Goal: Task Accomplishment & Management: Manage account settings

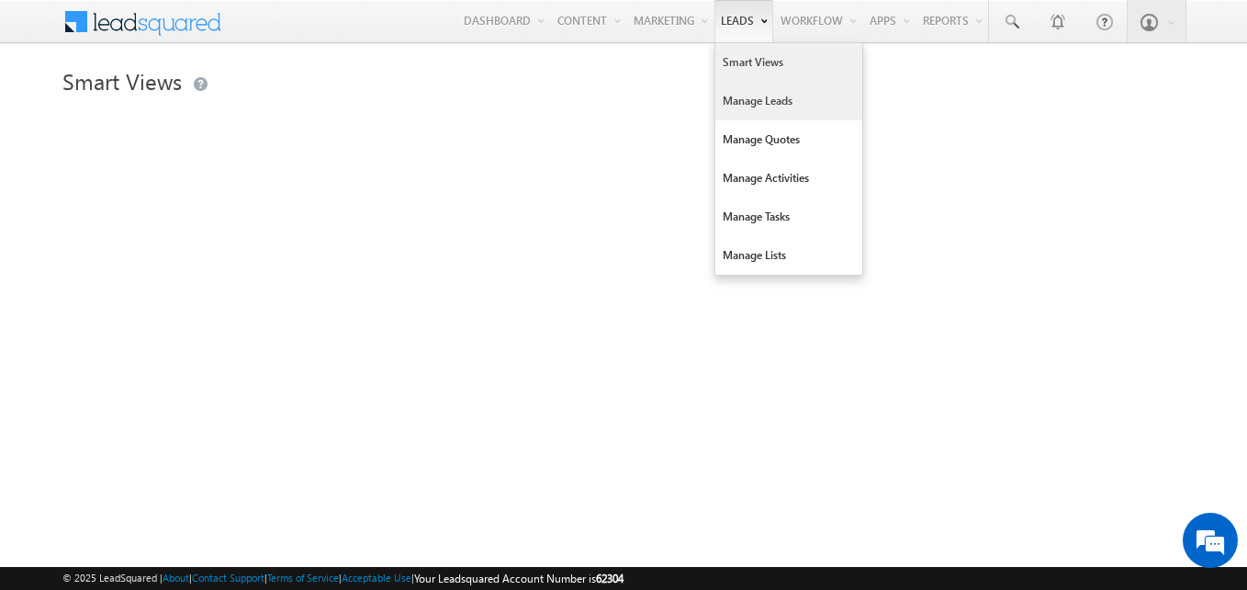
click at [746, 100] on link "Manage Leads" at bounding box center [788, 101] width 147 height 39
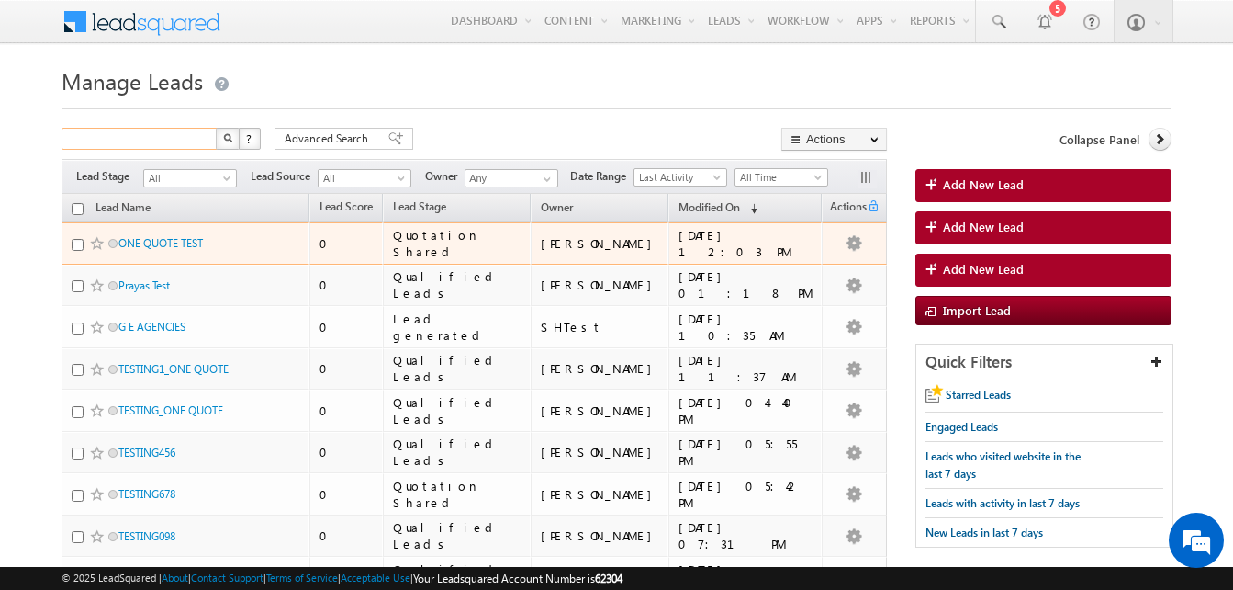
drag, startPoint x: 171, startPoint y: 242, endPoint x: 153, endPoint y: 139, distance: 105.2
click at [153, 139] on input "text" at bounding box center [140, 139] width 157 height 22
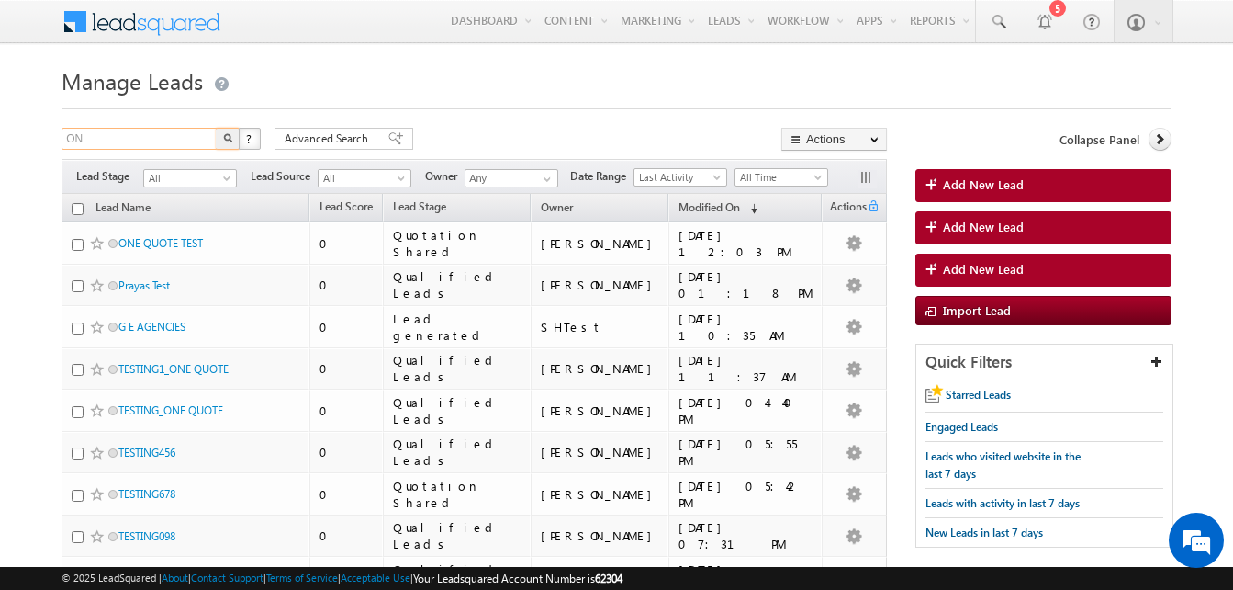
type input "O"
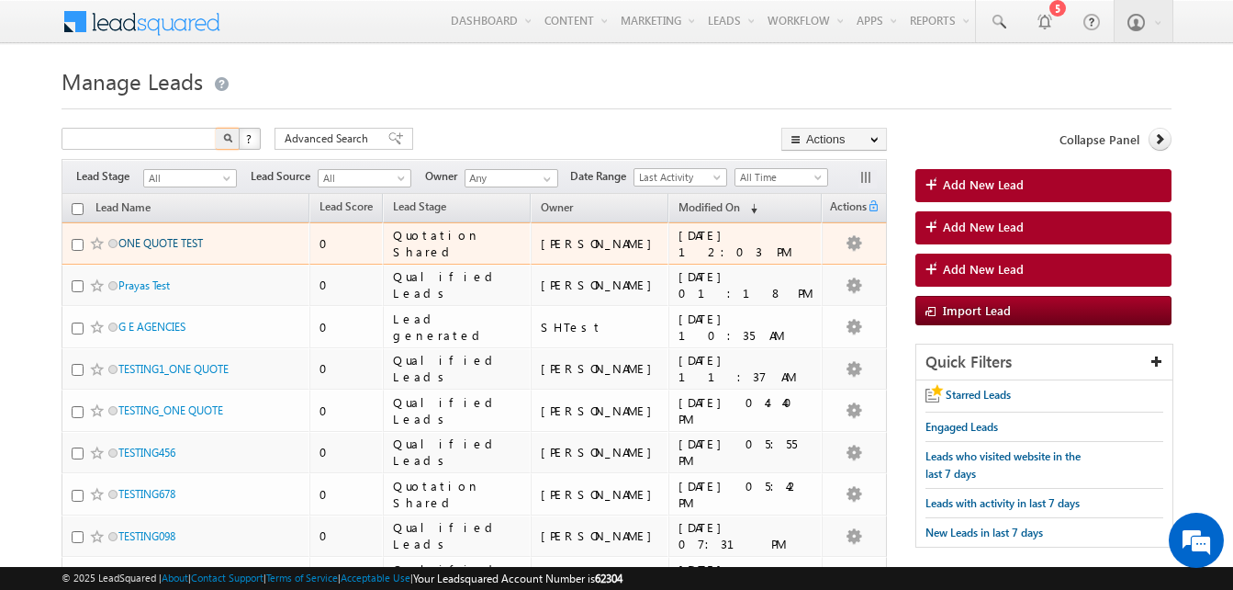
type input "Search Leads"
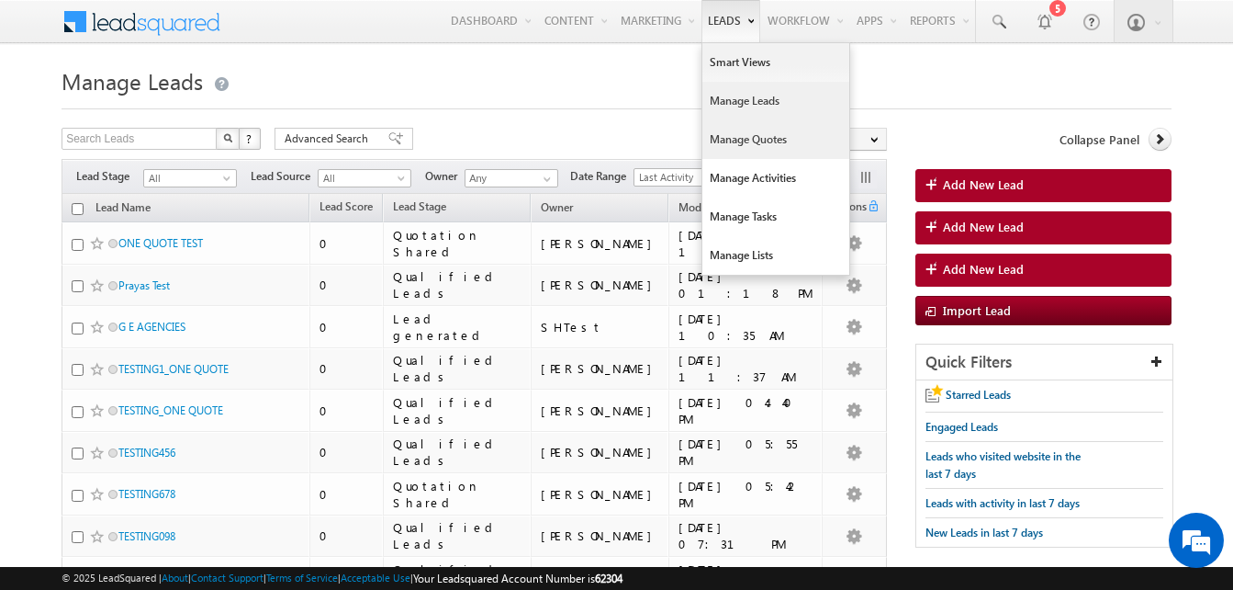
click at [740, 141] on link "Manage Quotes" at bounding box center [776, 139] width 147 height 39
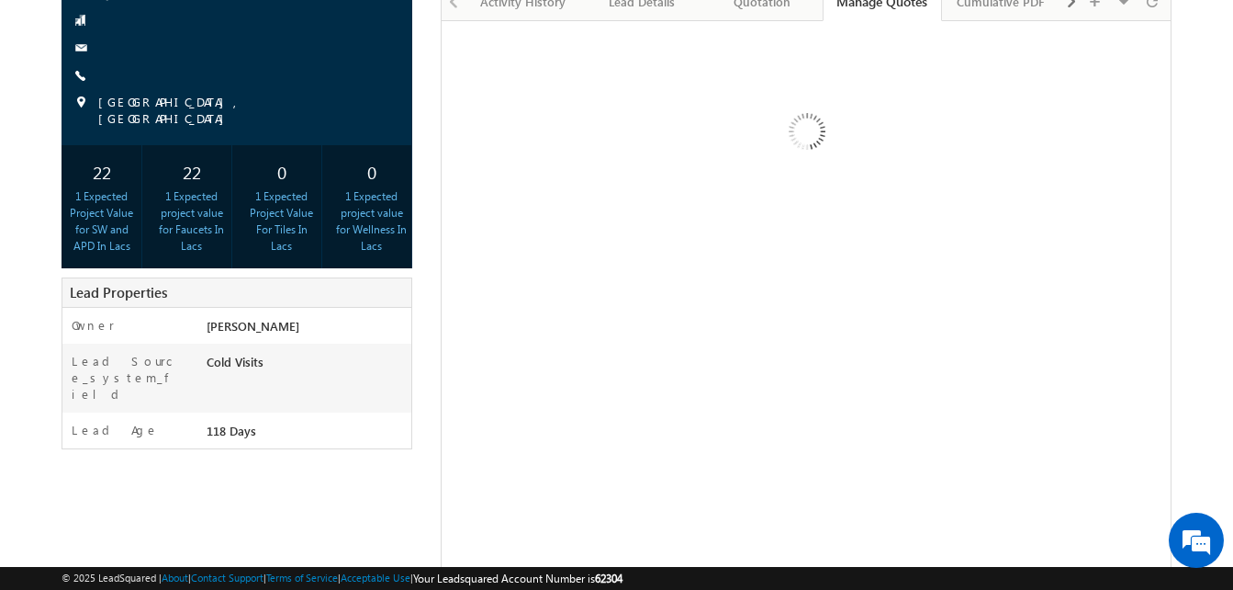
scroll to position [217, 0]
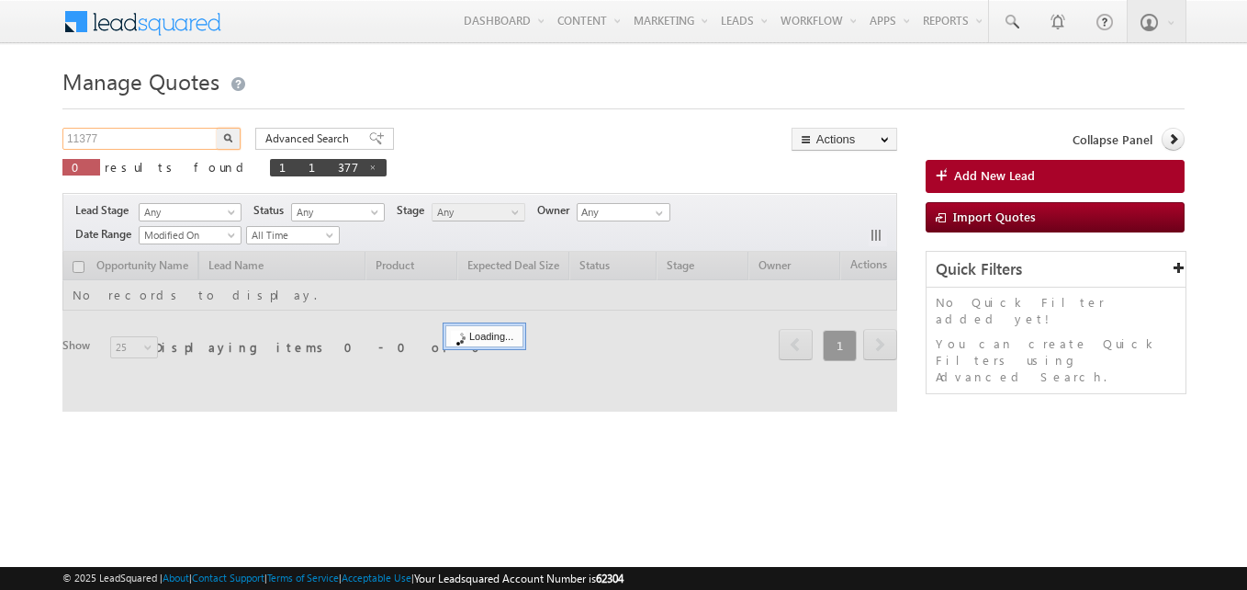
drag, startPoint x: 137, startPoint y: 139, endPoint x: -4, endPoint y: 144, distance: 140.6
click at [0, 144] on html "Menu Yatendra Kumar yaten dra.k umar_ test@ hindw are.c" at bounding box center [623, 283] width 1247 height 567
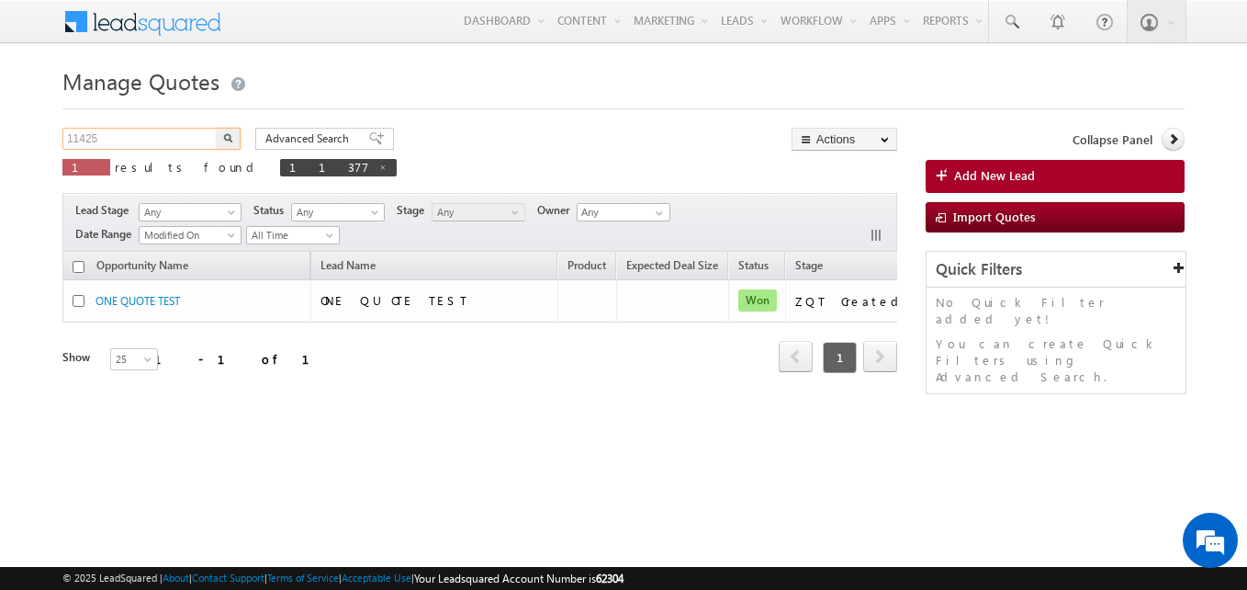
type input "11425"
click at [217, 128] on button "button" at bounding box center [229, 139] width 24 height 22
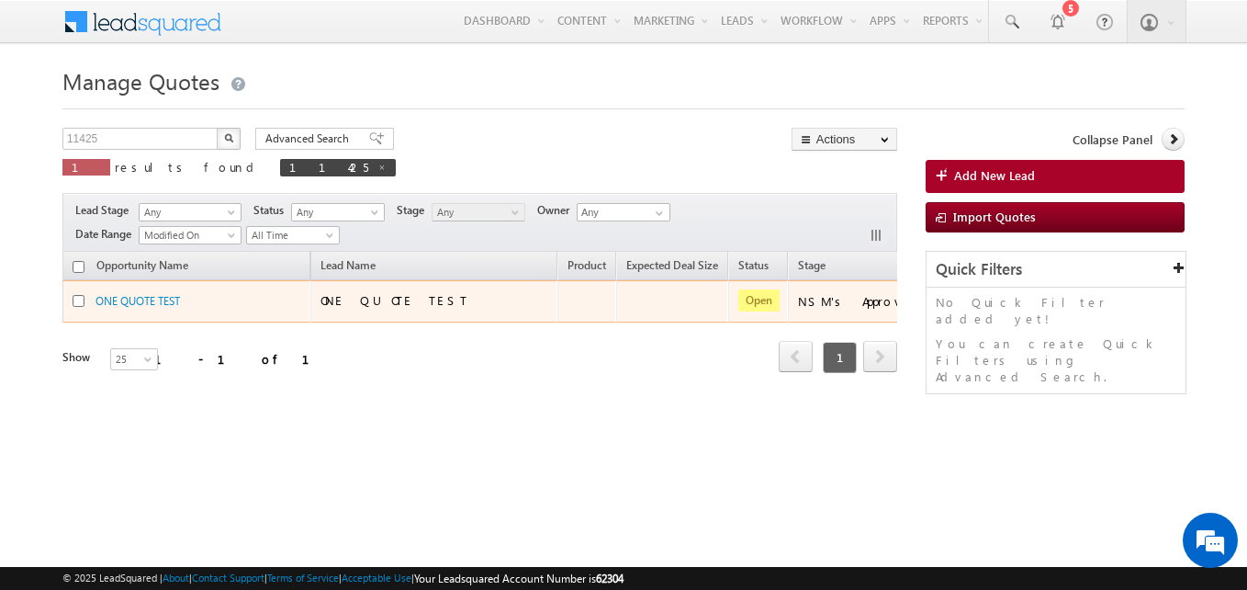
scroll to position [0, 220]
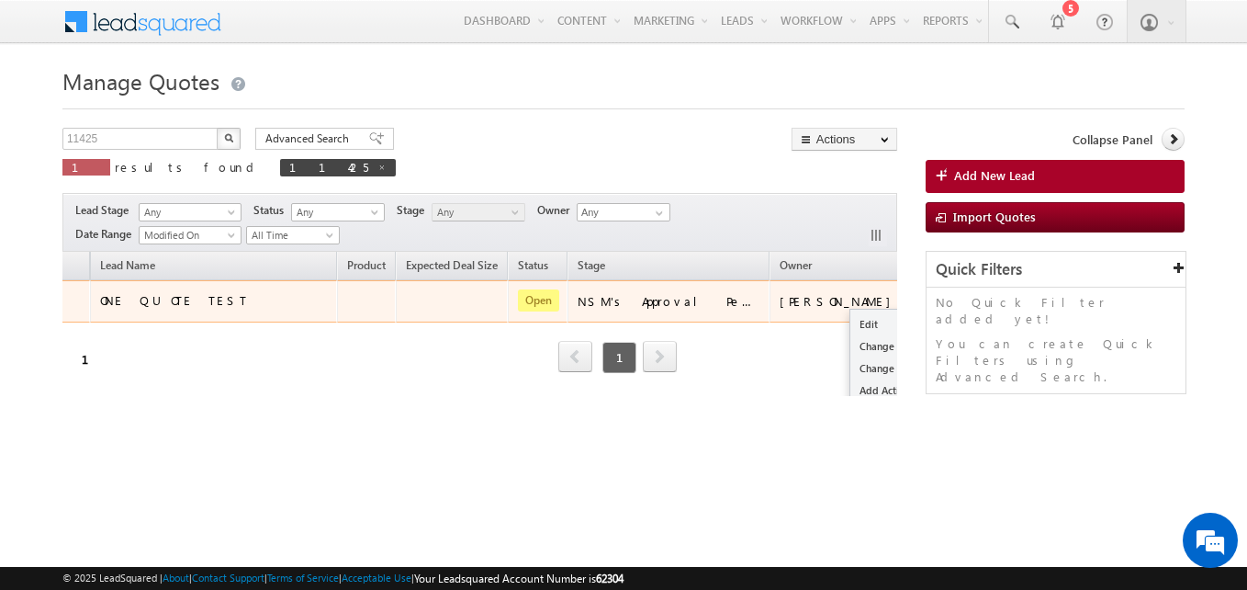
click at [924, 302] on button "button" at bounding box center [933, 300] width 18 height 18
click at [850, 318] on link "Edit" at bounding box center [904, 324] width 108 height 22
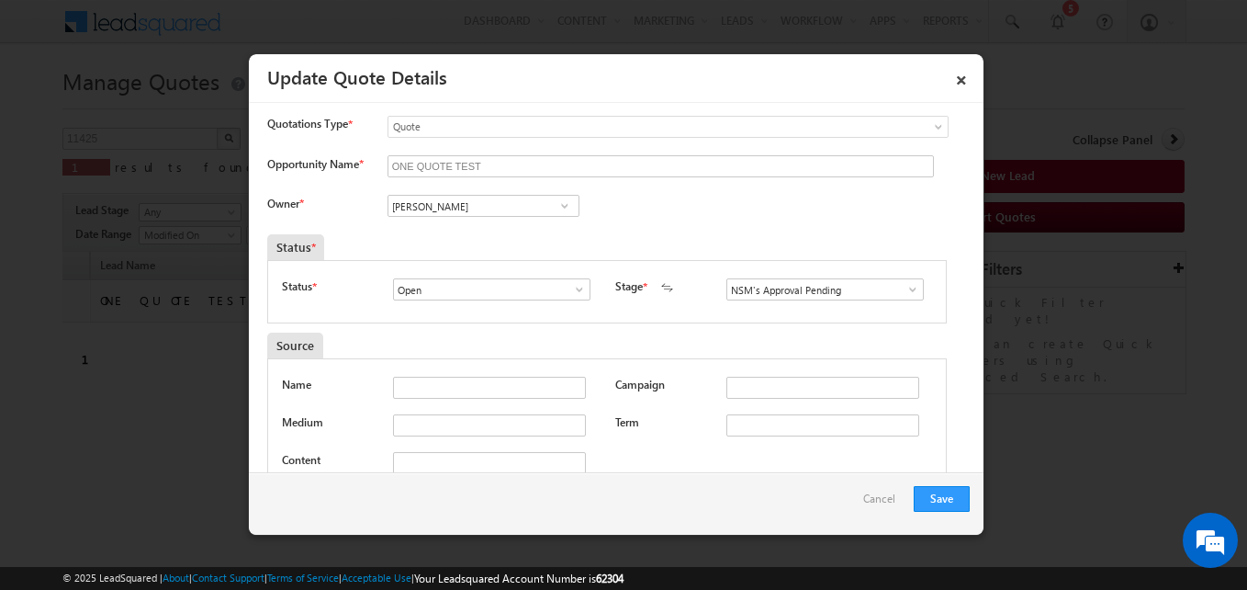
click at [904, 290] on span at bounding box center [913, 289] width 18 height 15
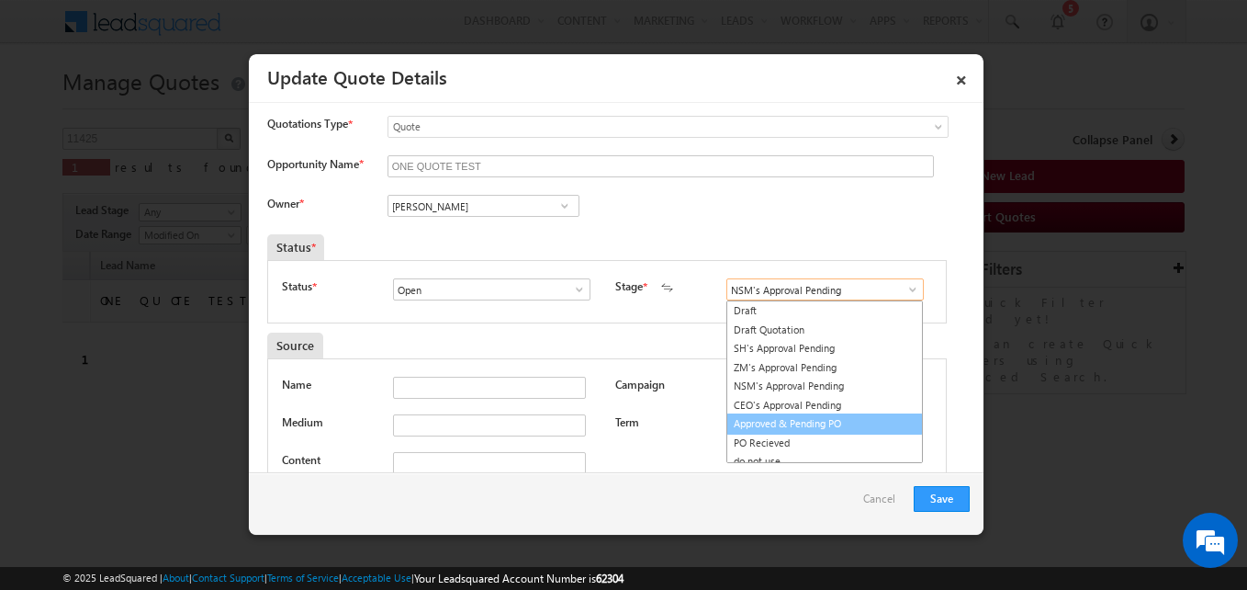
click at [770, 427] on link "Approved & Pending PO" at bounding box center [824, 423] width 197 height 21
type input "Approved & Pending PO"
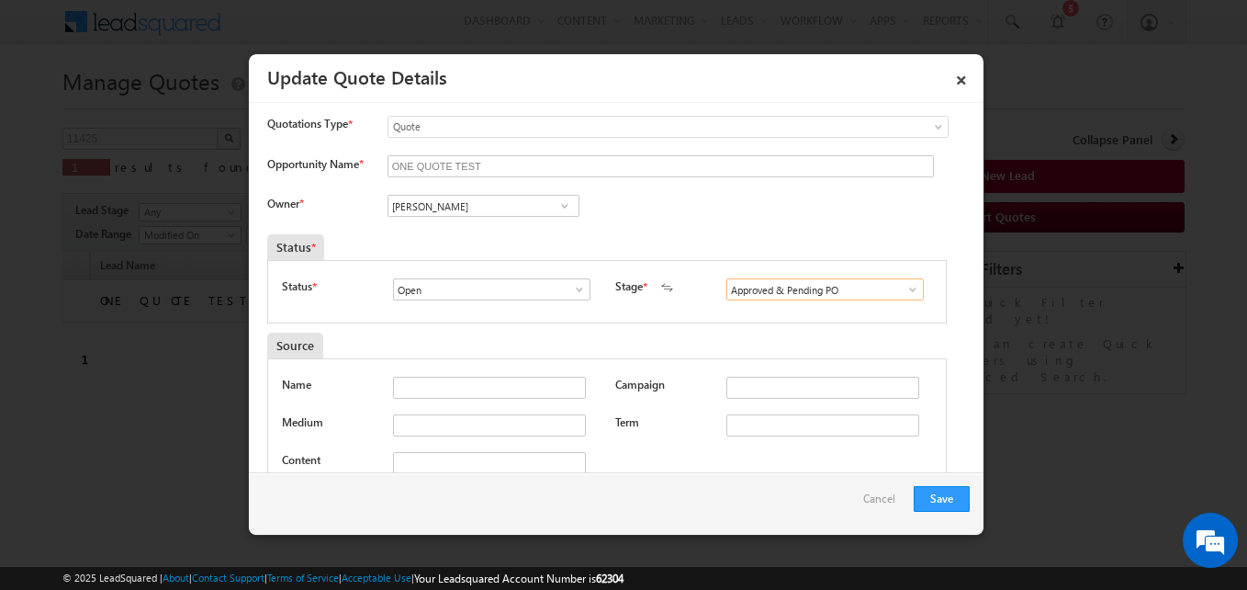
scroll to position [0, 0]
click at [941, 495] on button "Save" at bounding box center [942, 499] width 56 height 26
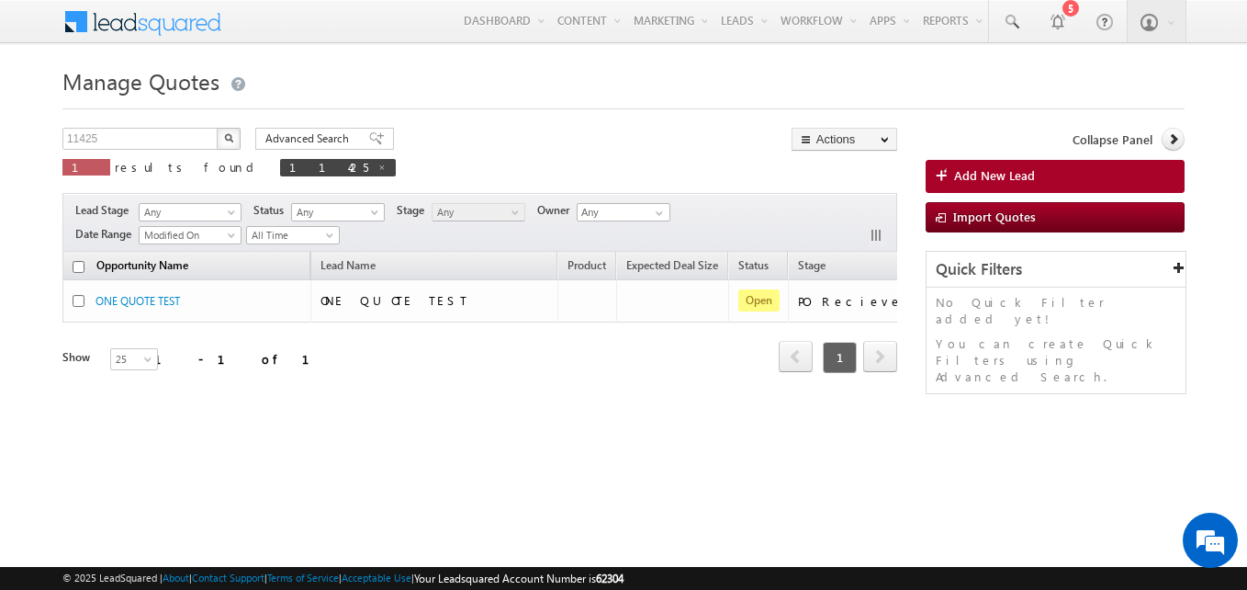
drag, startPoint x: 81, startPoint y: 264, endPoint x: 116, endPoint y: 257, distance: 35.7
click at [81, 264] on input "checkbox" at bounding box center [79, 267] width 12 height 12
checkbox input "true"
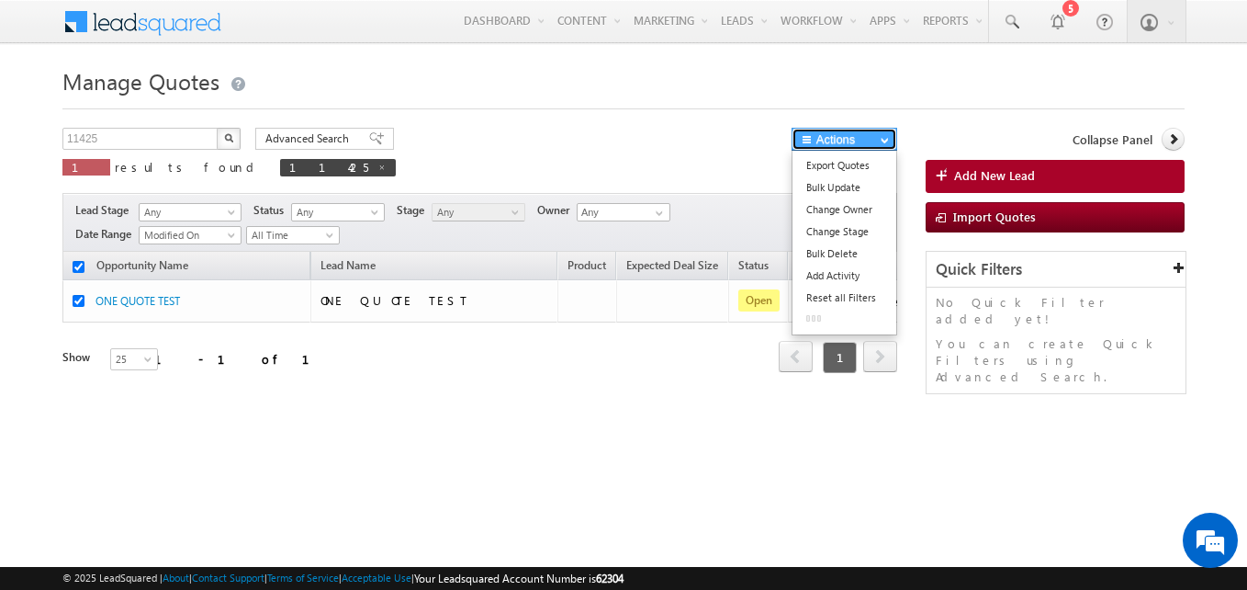
click at [839, 138] on button "Actions" at bounding box center [845, 139] width 106 height 23
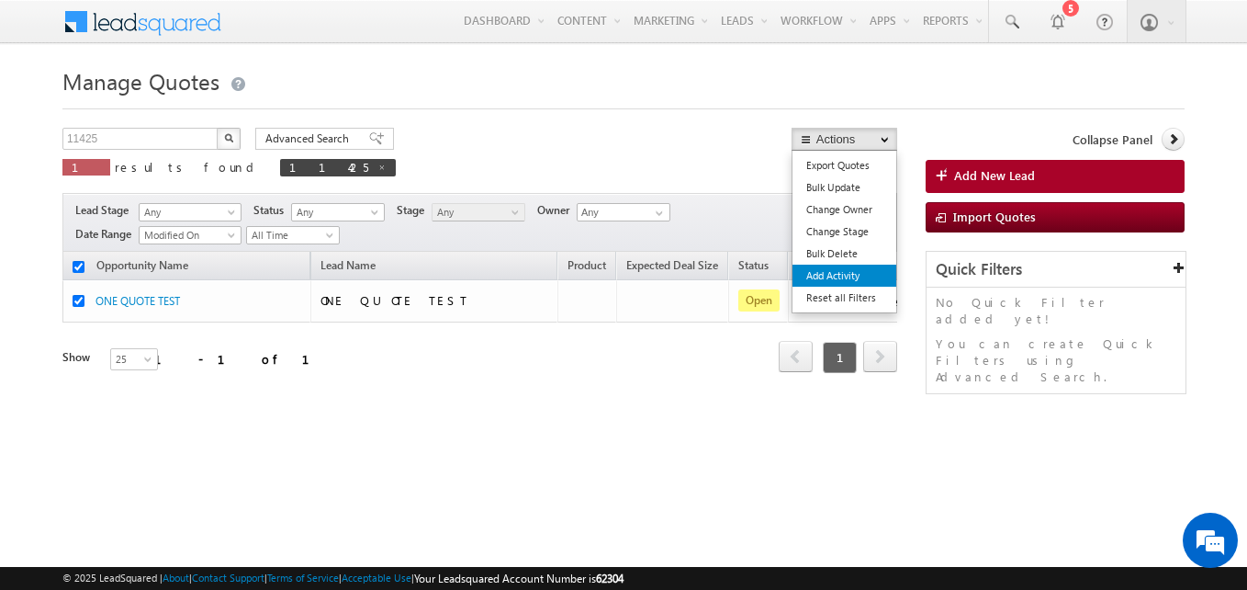
click at [839, 274] on link "Add Activity" at bounding box center [844, 275] width 104 height 22
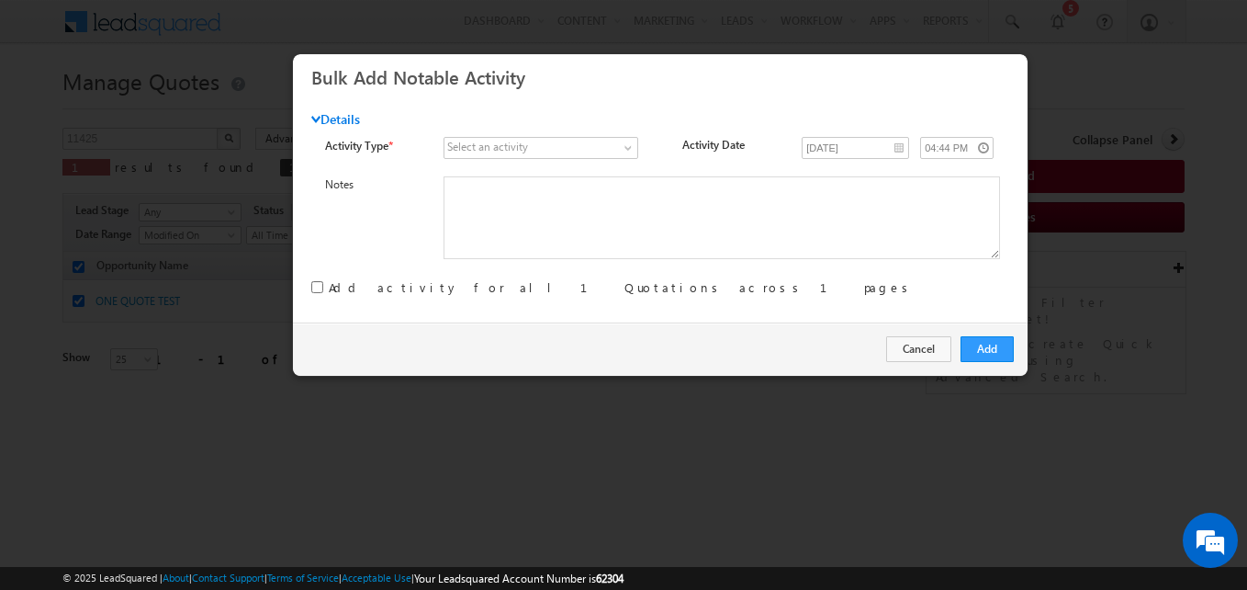
click at [514, 145] on div "Select an activity" at bounding box center [487, 147] width 81 height 17
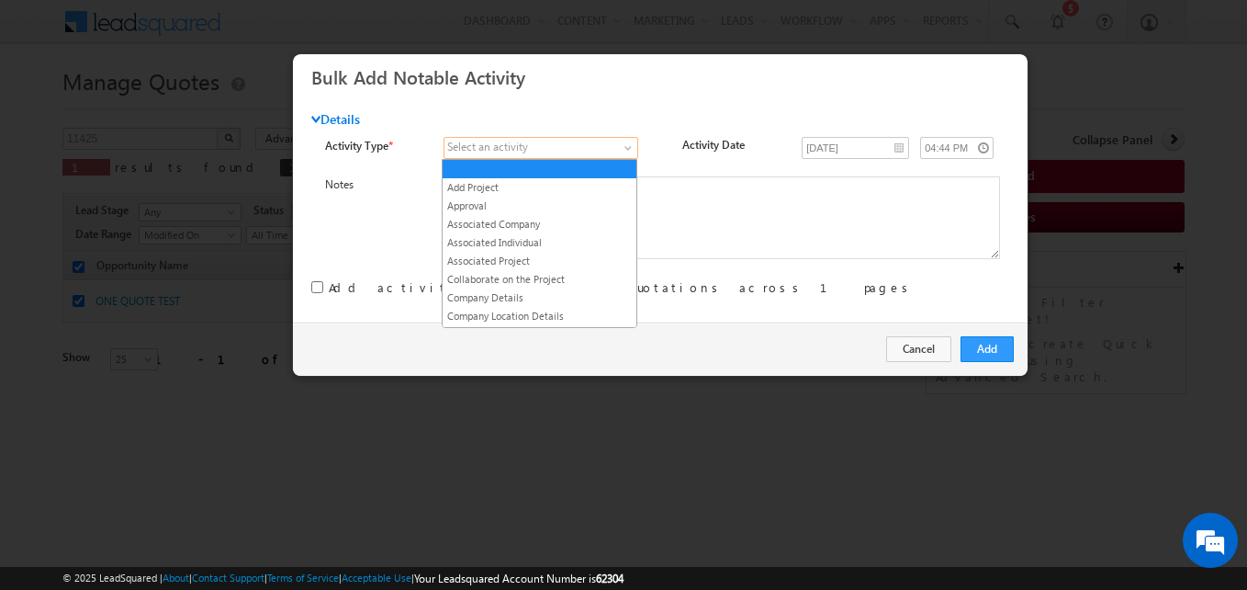
click at [623, 148] on span at bounding box center [630, 151] width 15 height 15
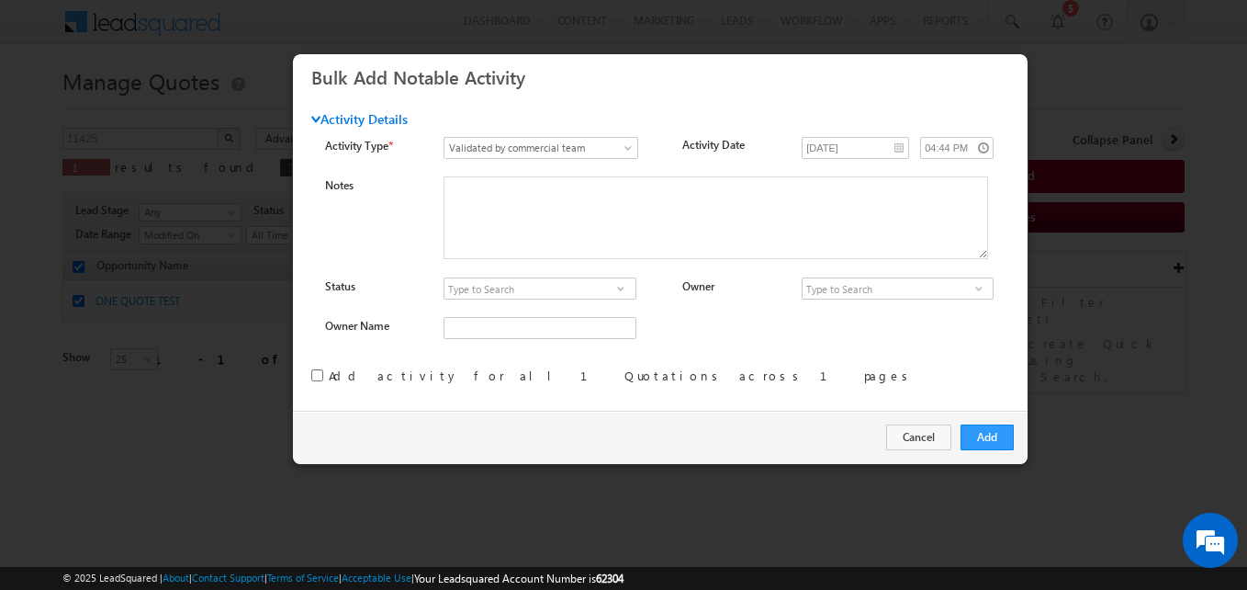
click at [611, 282] on link at bounding box center [620, 288] width 23 height 18
click at [477, 309] on link "Approved" at bounding box center [540, 309] width 192 height 21
type input "Approved"
click at [871, 289] on input at bounding box center [898, 288] width 192 height 22
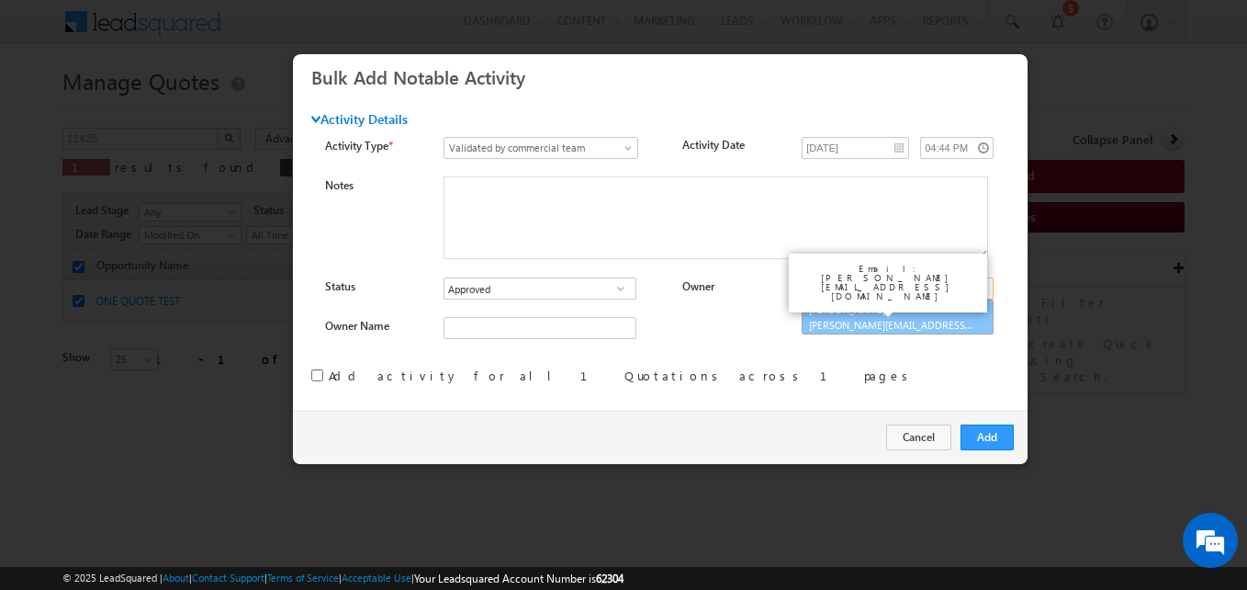
click at [849, 308] on link "Yatendra Kumar yatendra.kumar_test@hindware.co.in" at bounding box center [898, 316] width 192 height 35
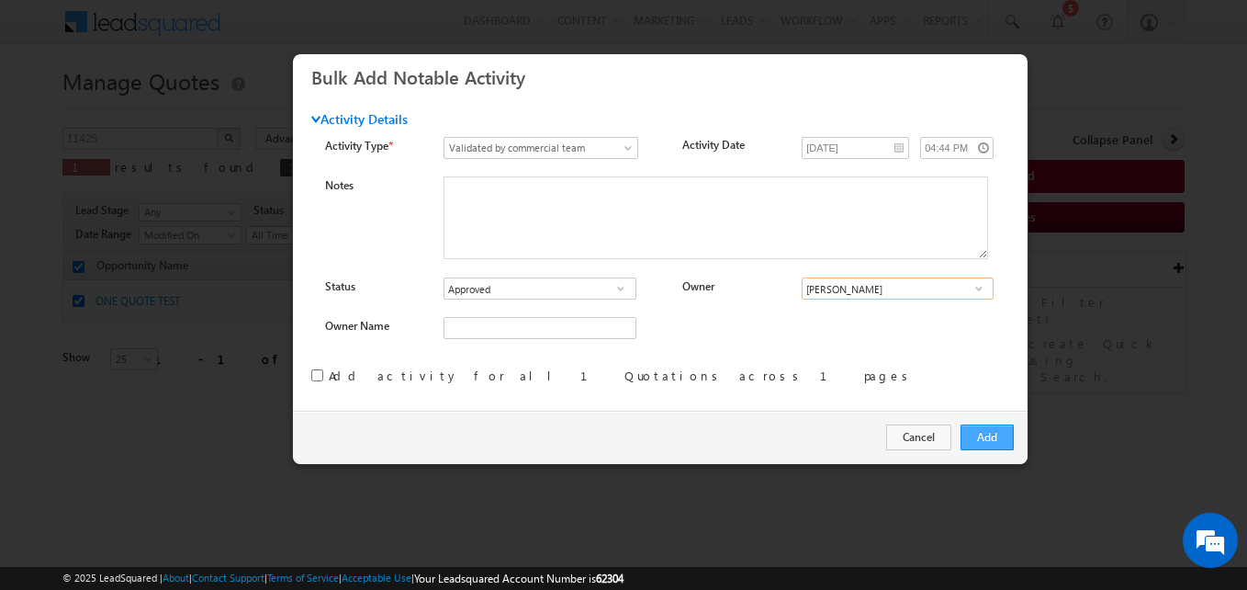
type input "Yatendra Kumar"
click at [978, 438] on button "Add" at bounding box center [987, 437] width 53 height 26
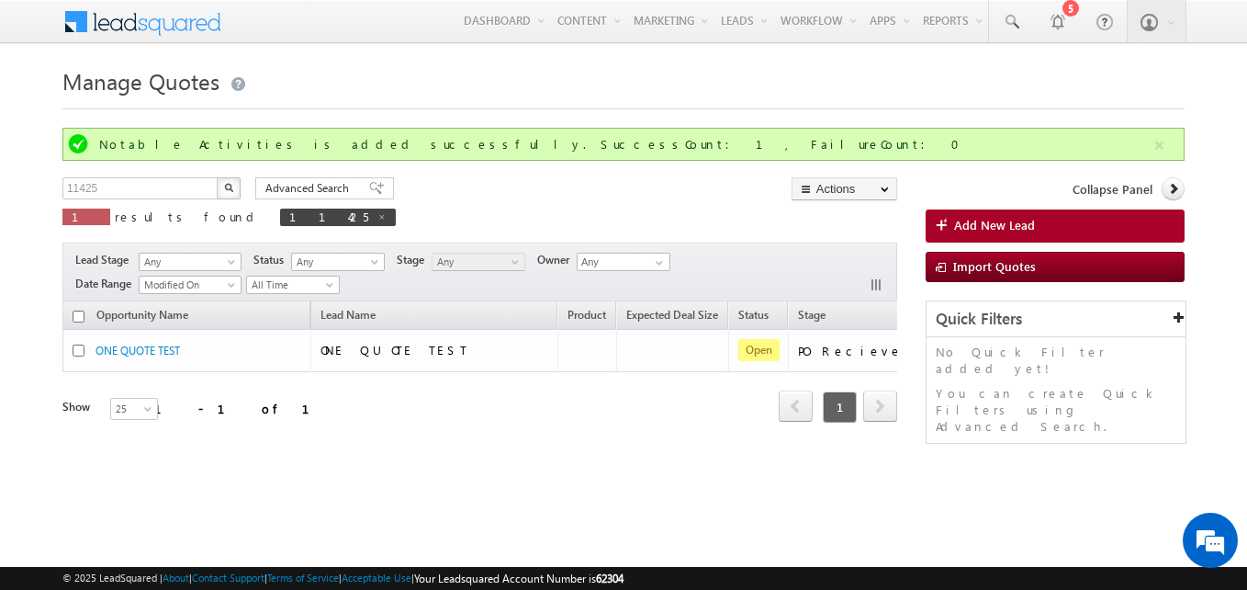
drag, startPoint x: 129, startPoint y: 356, endPoint x: 250, endPoint y: 68, distance: 312.8
click at [250, 68] on h1 "Manage Quotes" at bounding box center [623, 80] width 1122 height 36
click at [80, 313] on input "checkbox" at bounding box center [79, 316] width 12 height 12
checkbox input "true"
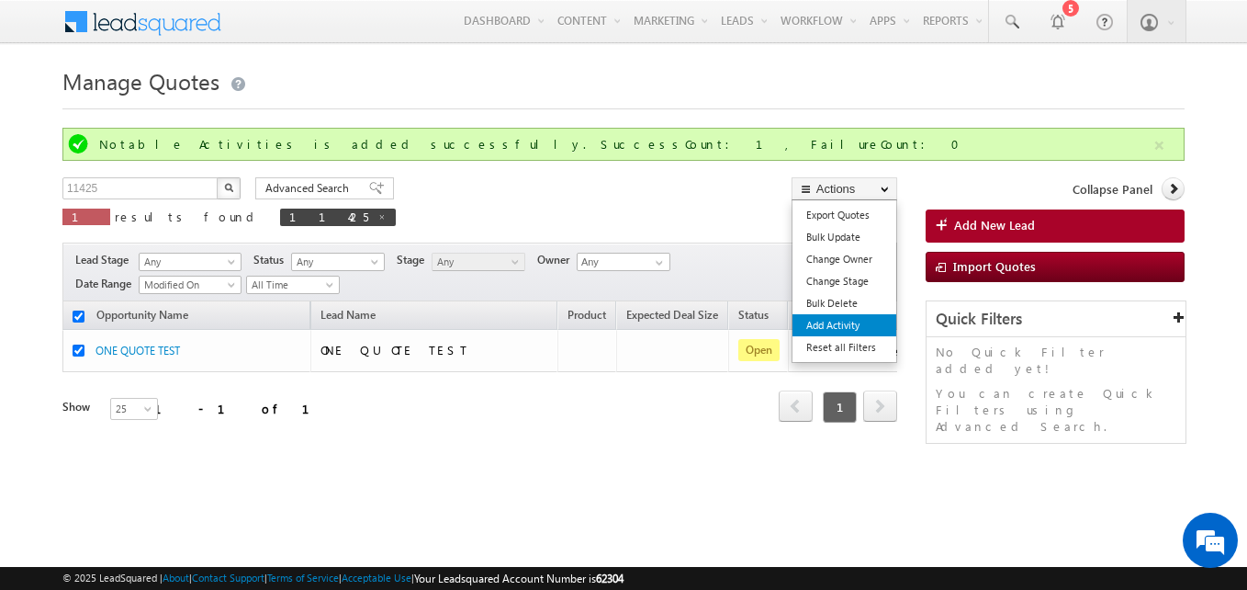
click at [832, 325] on link "Add Activity" at bounding box center [844, 325] width 104 height 22
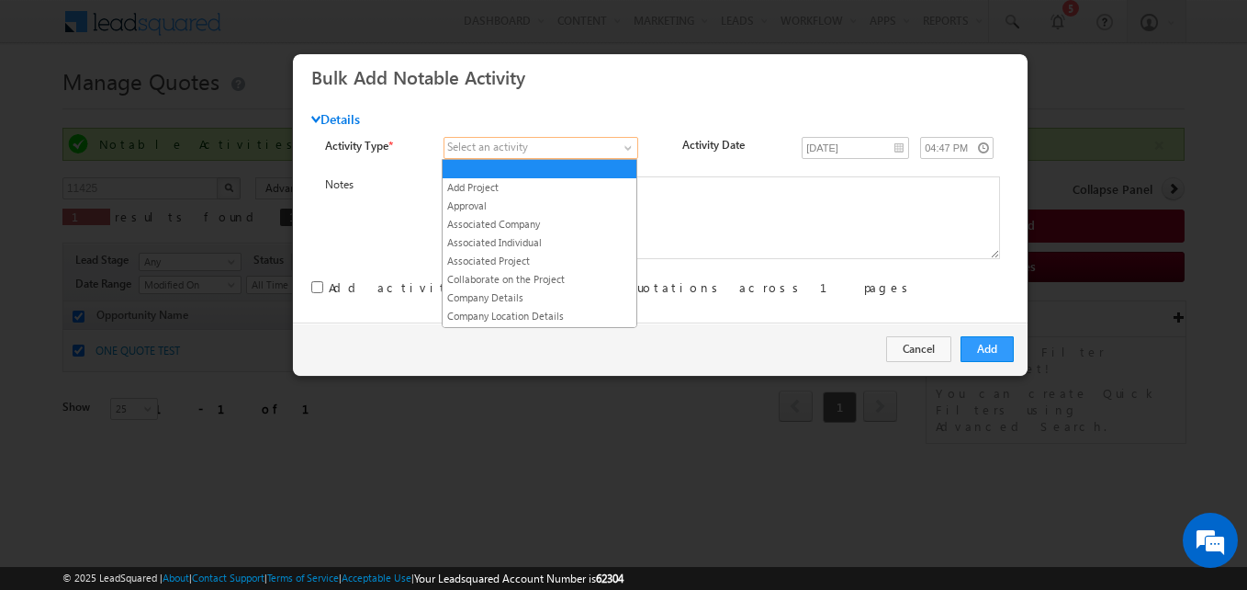
click at [618, 154] on link at bounding box center [541, 148] width 195 height 22
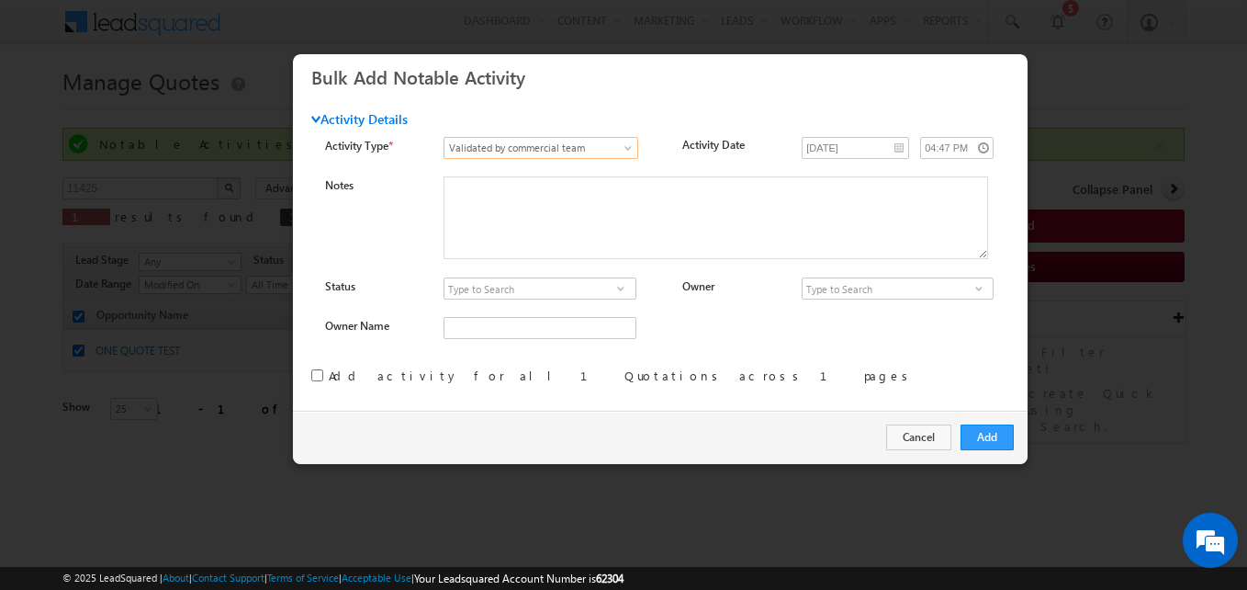
click at [626, 288] on span at bounding box center [621, 288] width 18 height 15
click at [528, 295] on input at bounding box center [540, 288] width 192 height 22
click at [510, 304] on link "Approved" at bounding box center [540, 309] width 192 height 21
type input "Approved"
click at [866, 284] on input at bounding box center [898, 288] width 192 height 22
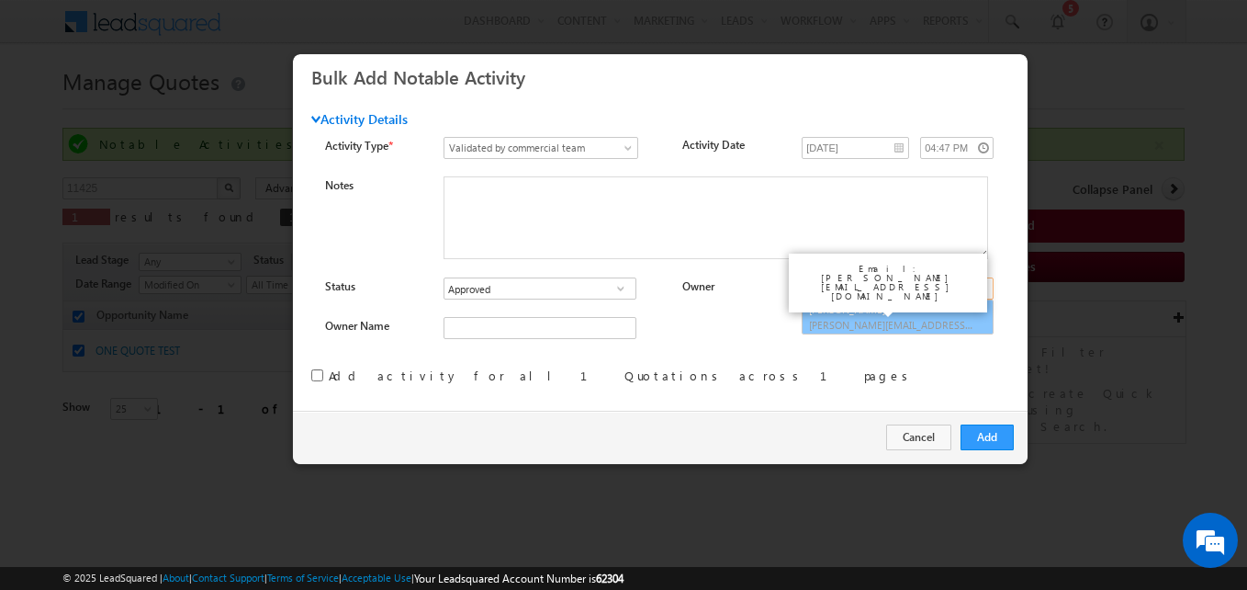
click at [838, 322] on span "yatendra.kumar_test@hindware.co.in" at bounding box center [891, 325] width 165 height 14
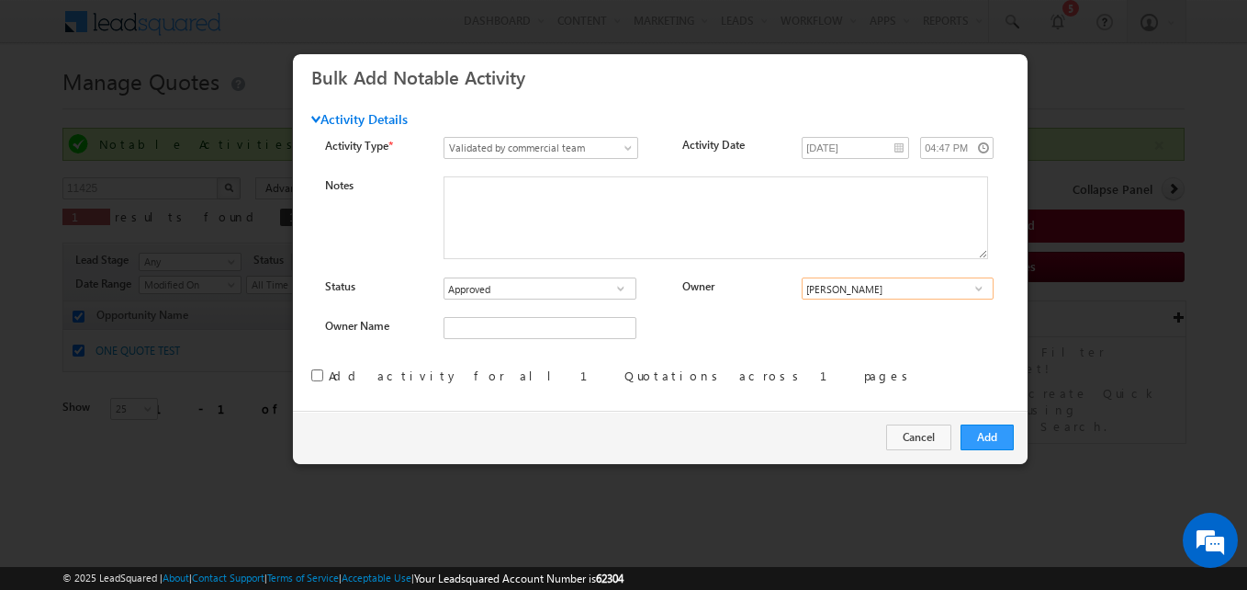
type input "Yatendra Kumar"
click at [996, 449] on div "Add Cancel" at bounding box center [660, 436] width 735 height 53
click at [986, 442] on button "Add" at bounding box center [987, 437] width 53 height 26
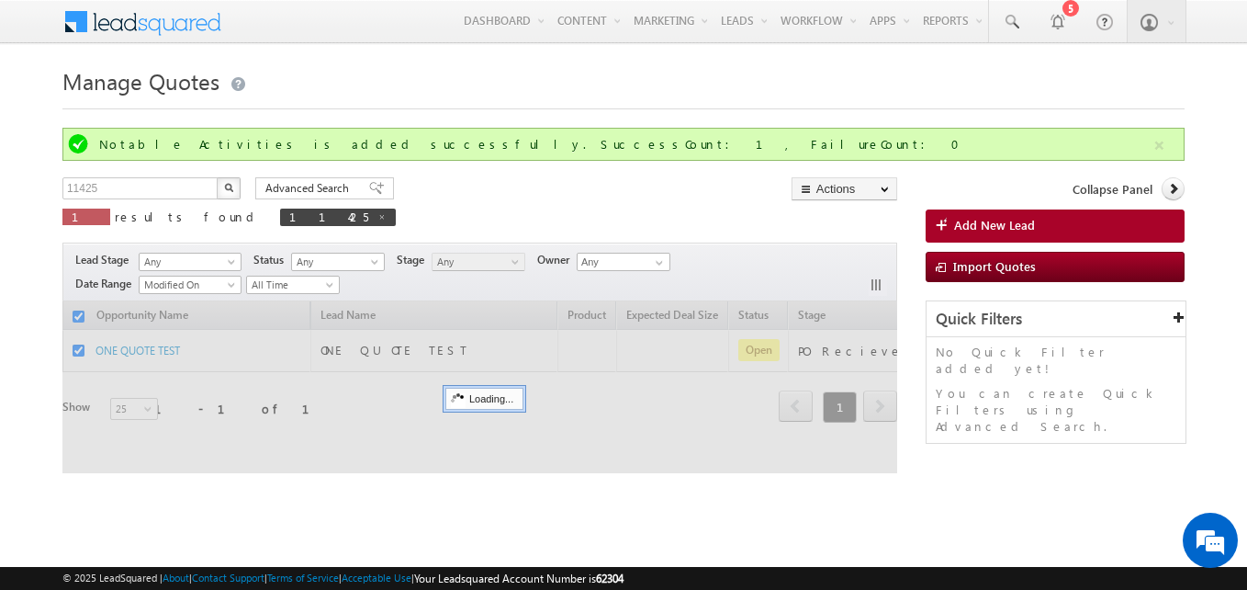
checkbox input "false"
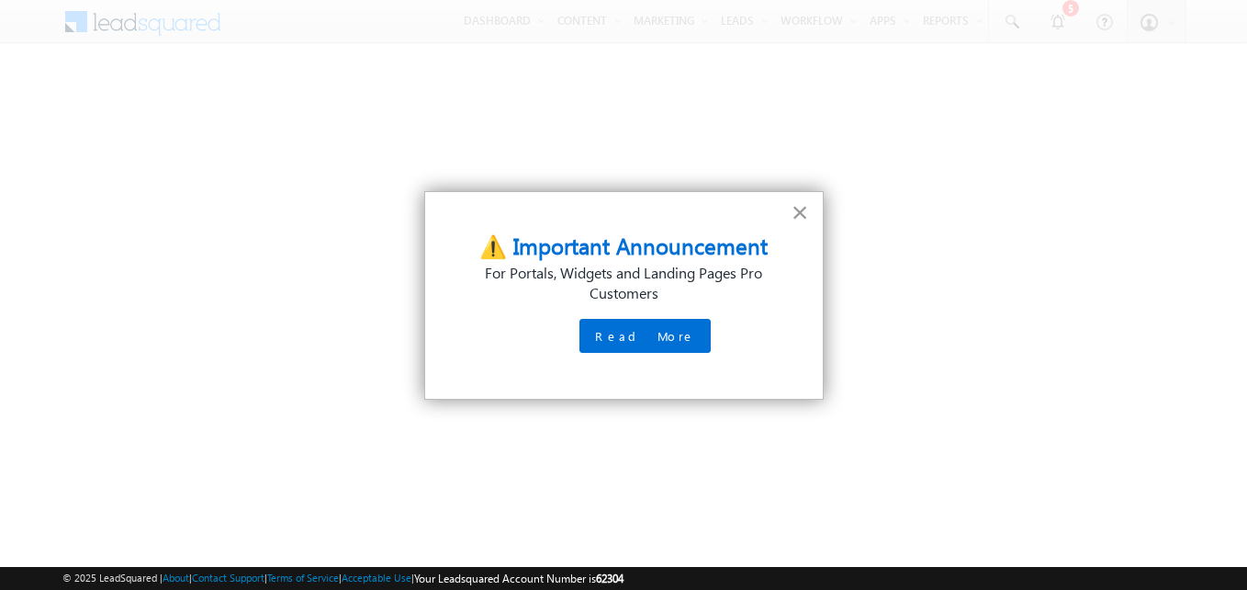
click at [797, 214] on button "×" at bounding box center [800, 211] width 17 height 29
